Goal: Transaction & Acquisition: Purchase product/service

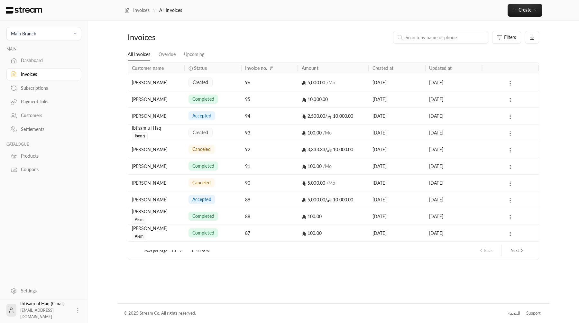
click at [258, 87] on div "96" at bounding box center [269, 82] width 49 height 16
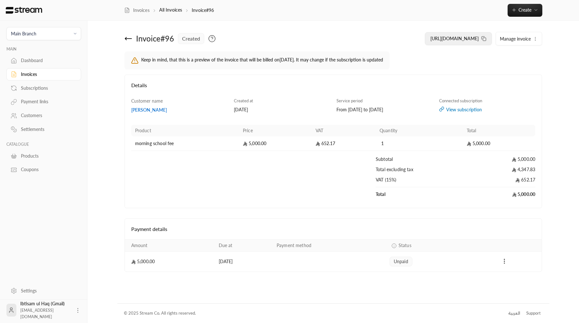
click at [478, 39] on button "[URL][DOMAIN_NAME]" at bounding box center [458, 38] width 67 height 13
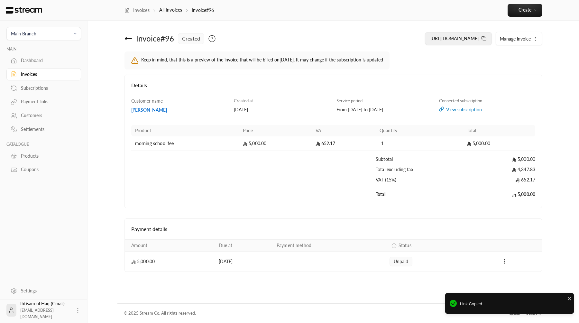
click at [467, 38] on span "[URL][DOMAIN_NAME]" at bounding box center [454, 38] width 48 height 5
